Goal: Task Accomplishment & Management: Use online tool/utility

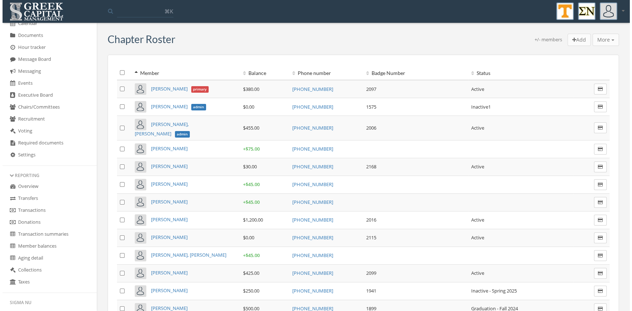
scroll to position [154, 0]
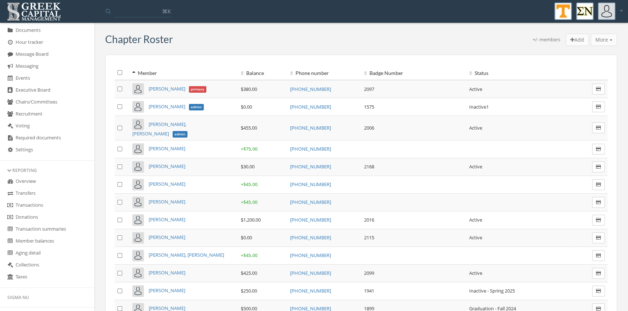
click at [44, 206] on link "Transactions" at bounding box center [47, 206] width 94 height 12
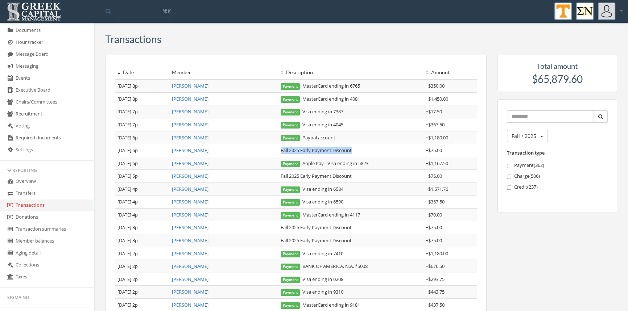
drag, startPoint x: 360, startPoint y: 150, endPoint x: 279, endPoint y: 152, distance: 80.8
click at [279, 152] on td "Fall 2025 Early Payment Discount" at bounding box center [350, 150] width 145 height 13
copy td "Fall 2025 Early Payment Discount"
click at [290, 151] on td "Fall 2025 Early Payment Discount" at bounding box center [350, 150] width 145 height 13
click at [192, 136] on link "[PERSON_NAME]" at bounding box center [190, 137] width 37 height 7
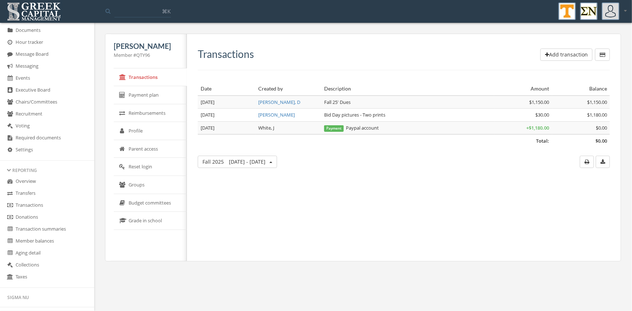
click at [565, 51] on button "Add transaction" at bounding box center [567, 55] width 52 height 12
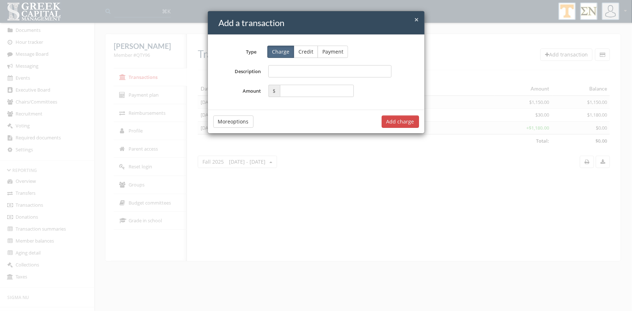
click at [303, 53] on button "Credit" at bounding box center [306, 52] width 24 height 12
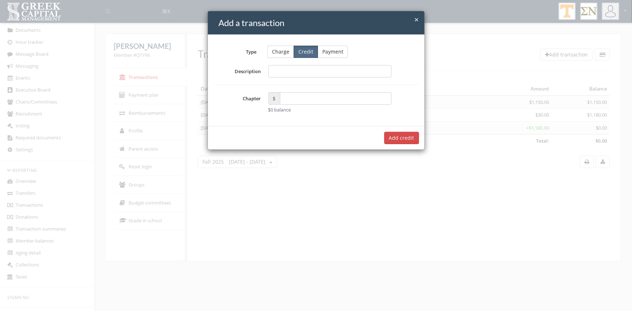
click at [274, 77] on input "Description" at bounding box center [331, 71] width 124 height 12
type input "**********"
click at [290, 97] on input "text" at bounding box center [336, 98] width 112 height 12
type input "*****"
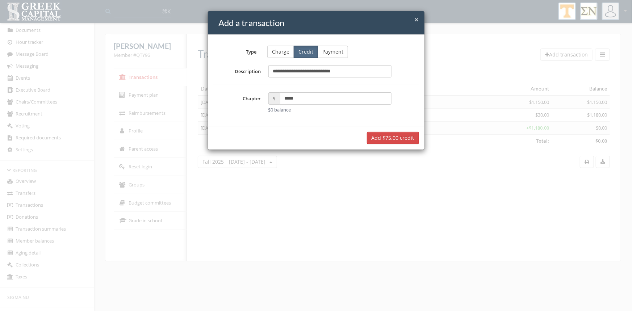
click at [383, 140] on button "Add $75.00 credit" at bounding box center [393, 138] width 52 height 12
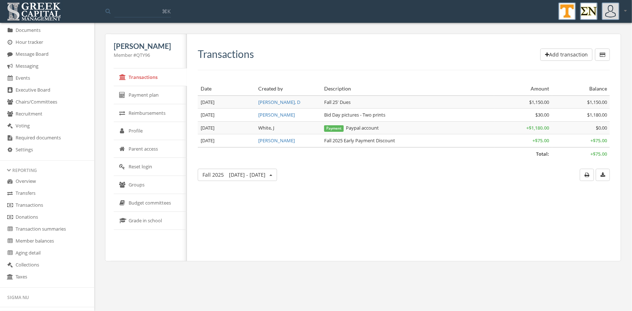
click at [38, 205] on link "Transactions" at bounding box center [47, 206] width 94 height 12
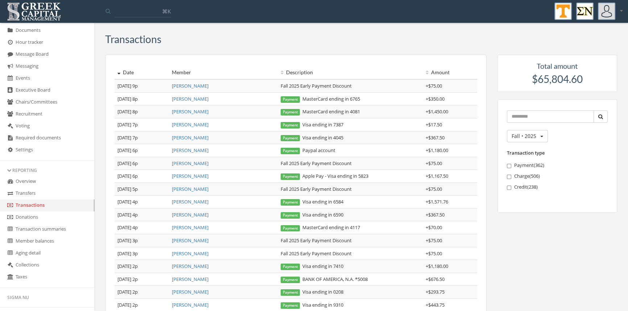
click at [188, 113] on link "[PERSON_NAME]" at bounding box center [190, 111] width 37 height 7
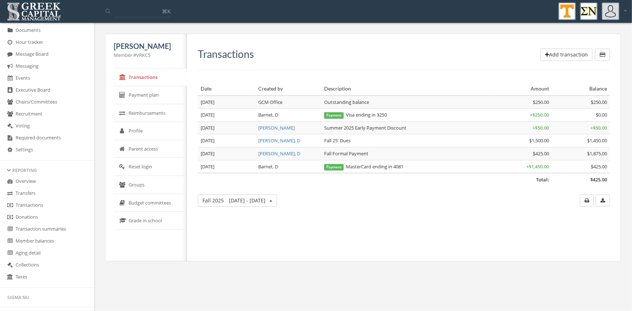
click at [553, 53] on button "Add transaction" at bounding box center [567, 55] width 52 height 12
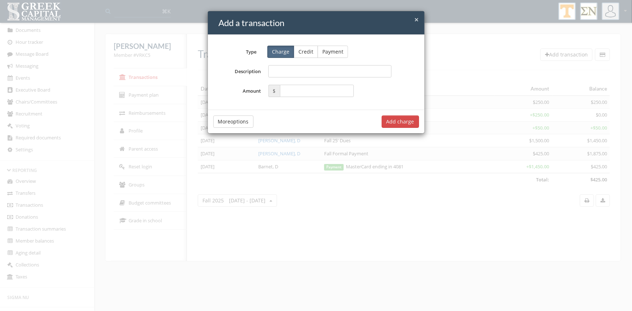
click at [305, 53] on button "Credit" at bounding box center [306, 52] width 24 height 12
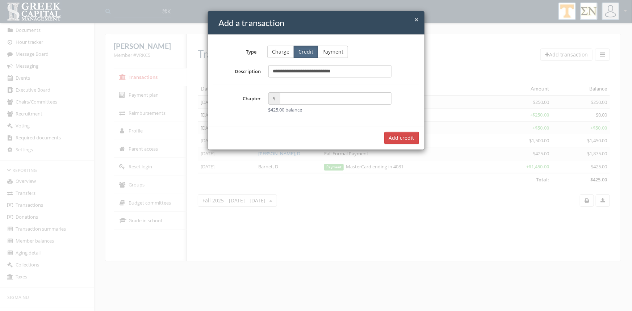
type input "**********"
click at [290, 101] on input "text" at bounding box center [336, 98] width 112 height 12
type input "*****"
click at [383, 136] on button "Add $75.00 credit" at bounding box center [393, 138] width 52 height 12
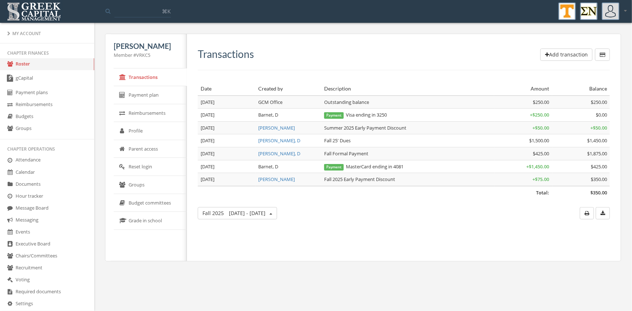
click at [26, 66] on link "Roster" at bounding box center [47, 64] width 94 height 12
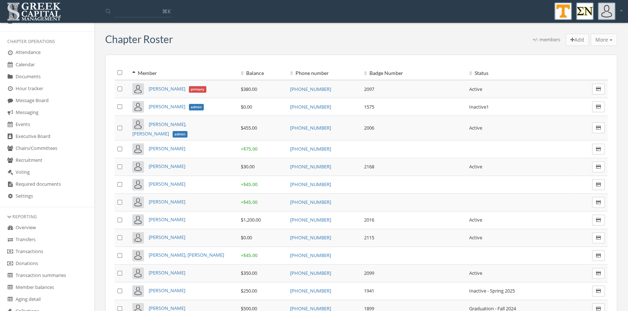
scroll to position [134, 0]
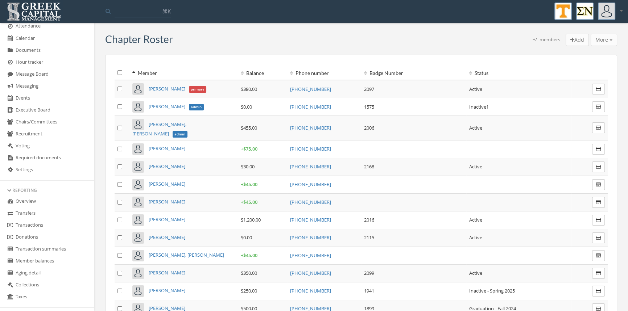
click at [43, 223] on link "Transactions" at bounding box center [47, 226] width 94 height 12
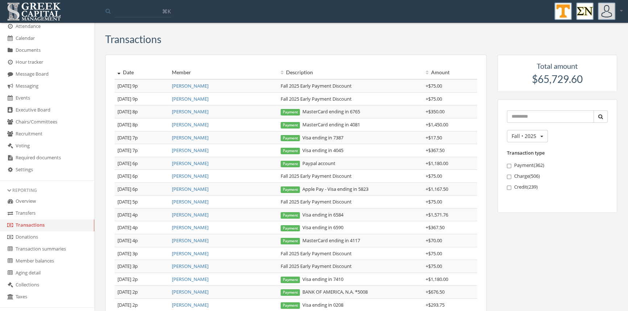
click at [500, 225] on div "Date Member Description Amount [DATE] 9p [PERSON_NAME] Fall 2025 Early Payment …" at bounding box center [361, 250] width 523 height 390
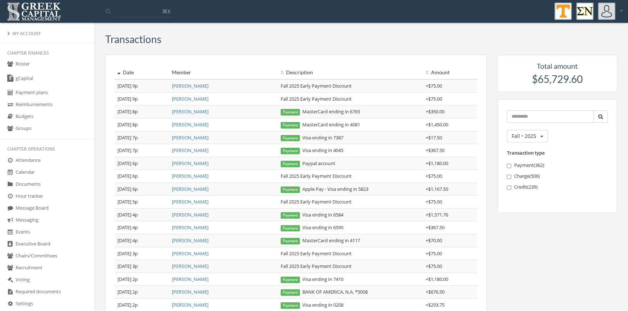
click at [24, 61] on link "Roster" at bounding box center [47, 64] width 94 height 12
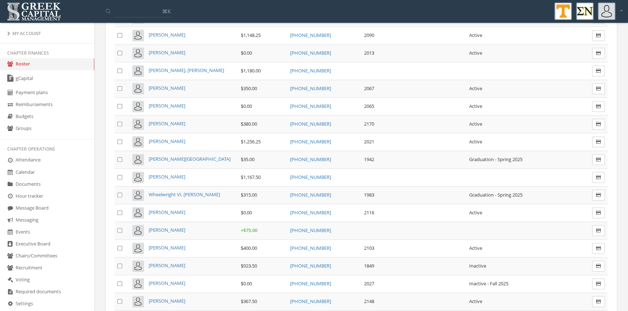
scroll to position [4244, 0]
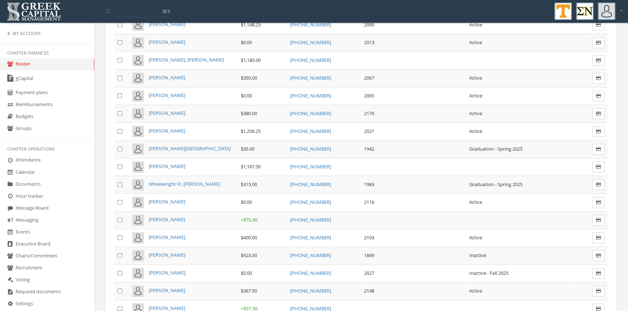
click at [163, 199] on span "[PERSON_NAME]" at bounding box center [167, 202] width 37 height 7
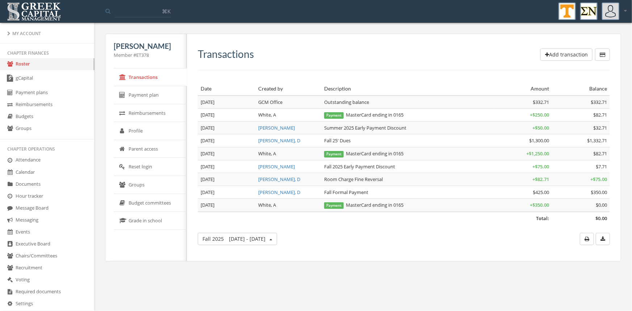
click at [23, 66] on link "Roster" at bounding box center [47, 64] width 94 height 12
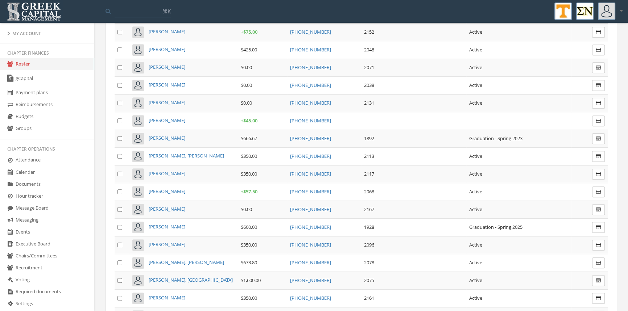
scroll to position [4454, 0]
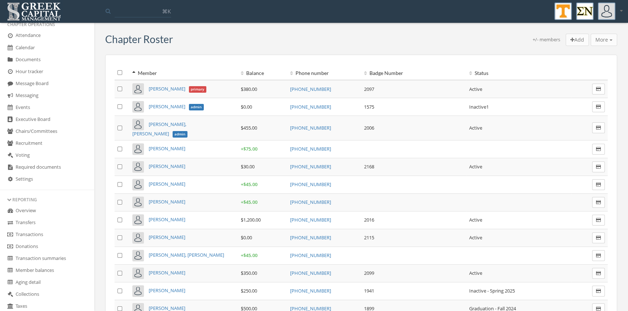
scroll to position [126, 0]
click at [39, 231] on link "Transactions" at bounding box center [47, 234] width 94 height 12
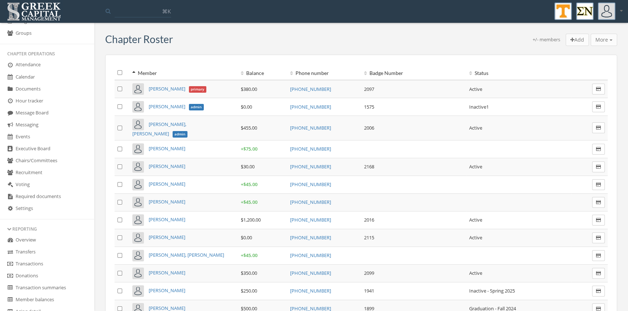
scroll to position [105, 0]
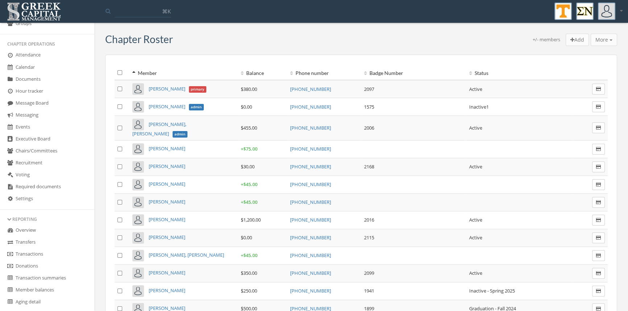
click at [38, 250] on link "Transactions" at bounding box center [47, 255] width 94 height 12
